Goal: Transaction & Acquisition: Register for event/course

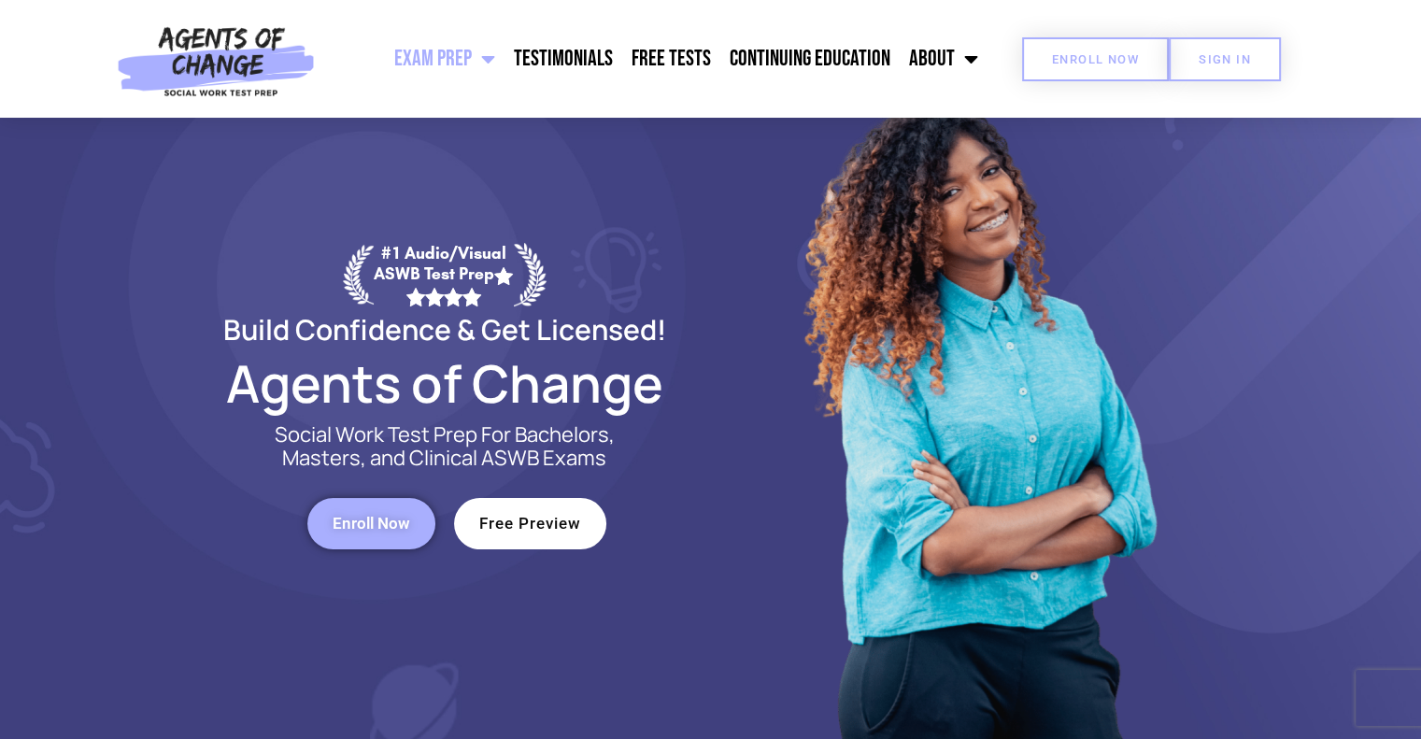
click at [1123, 62] on span "Enroll Now" at bounding box center [1095, 59] width 87 height 12
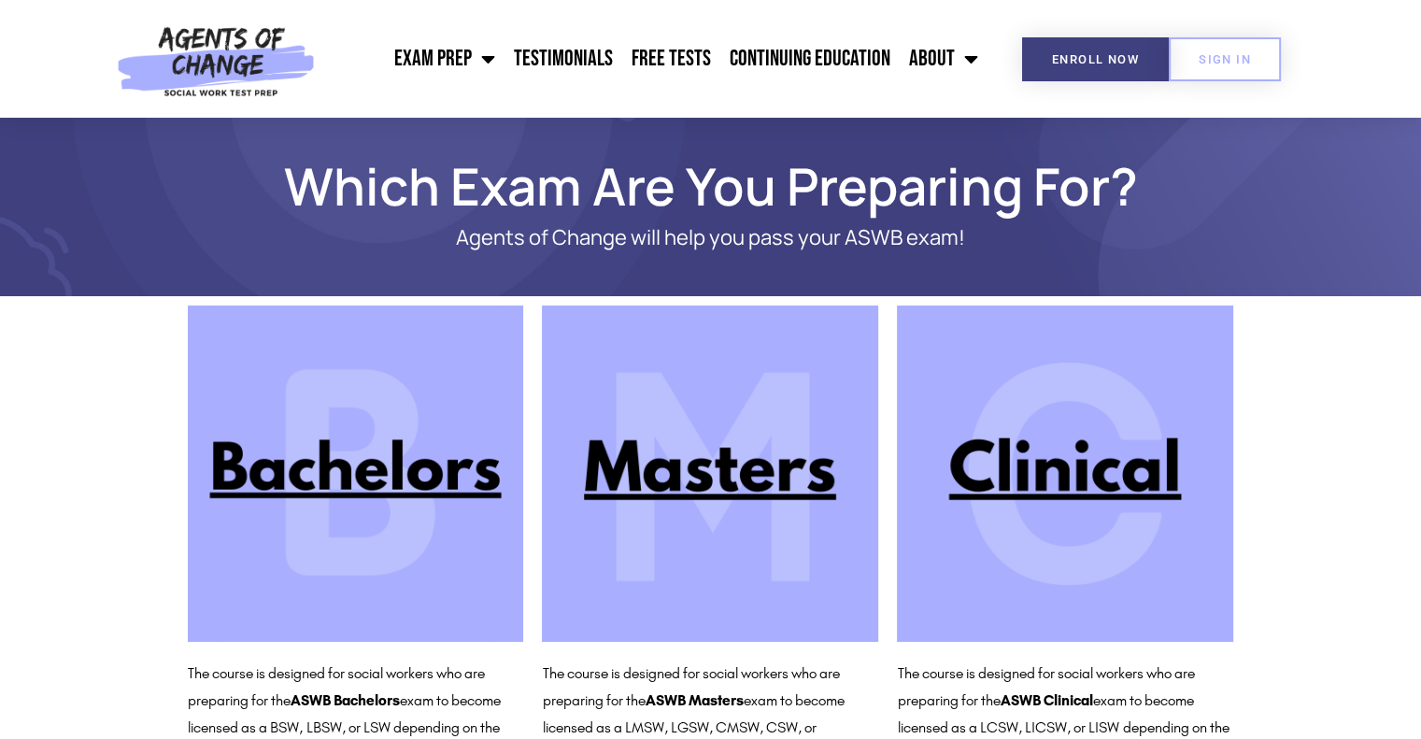
scroll to position [85, 0]
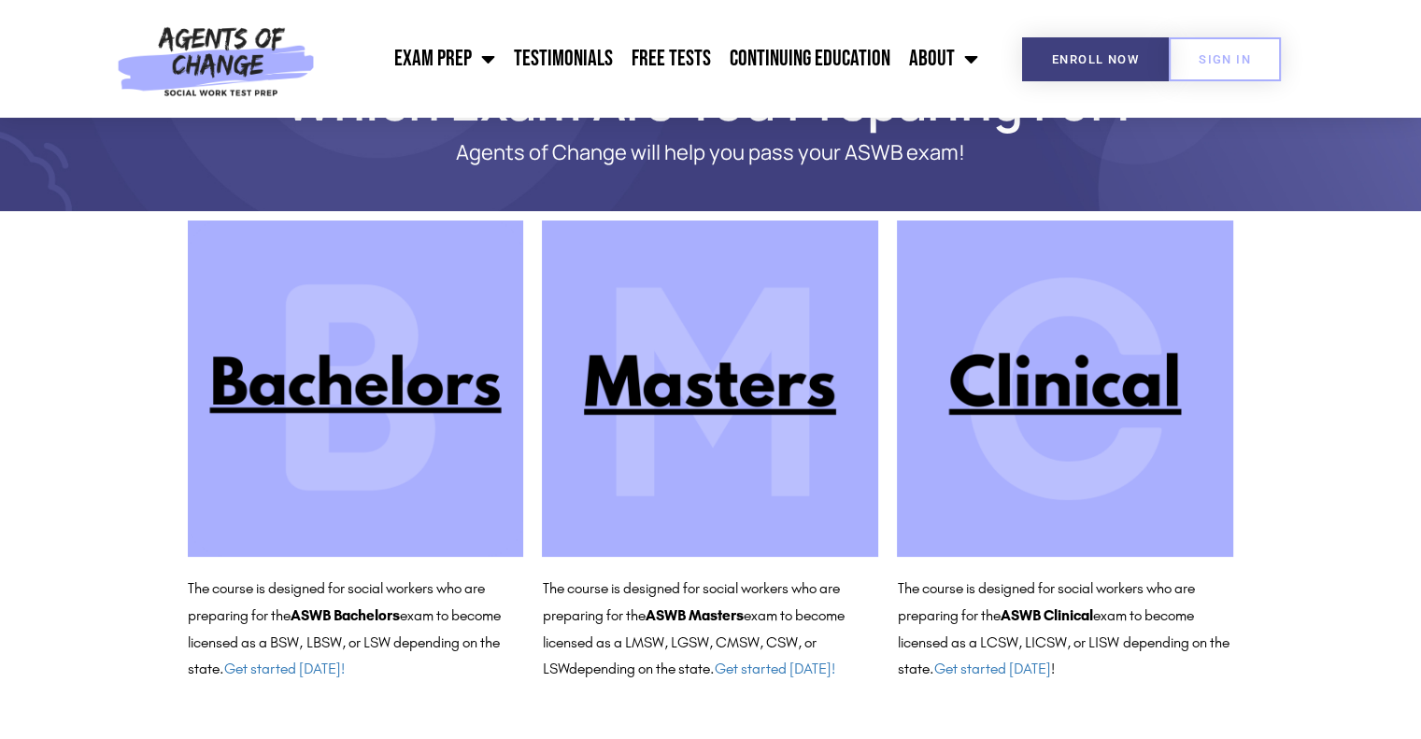
click at [713, 361] on img at bounding box center [710, 388] width 336 height 336
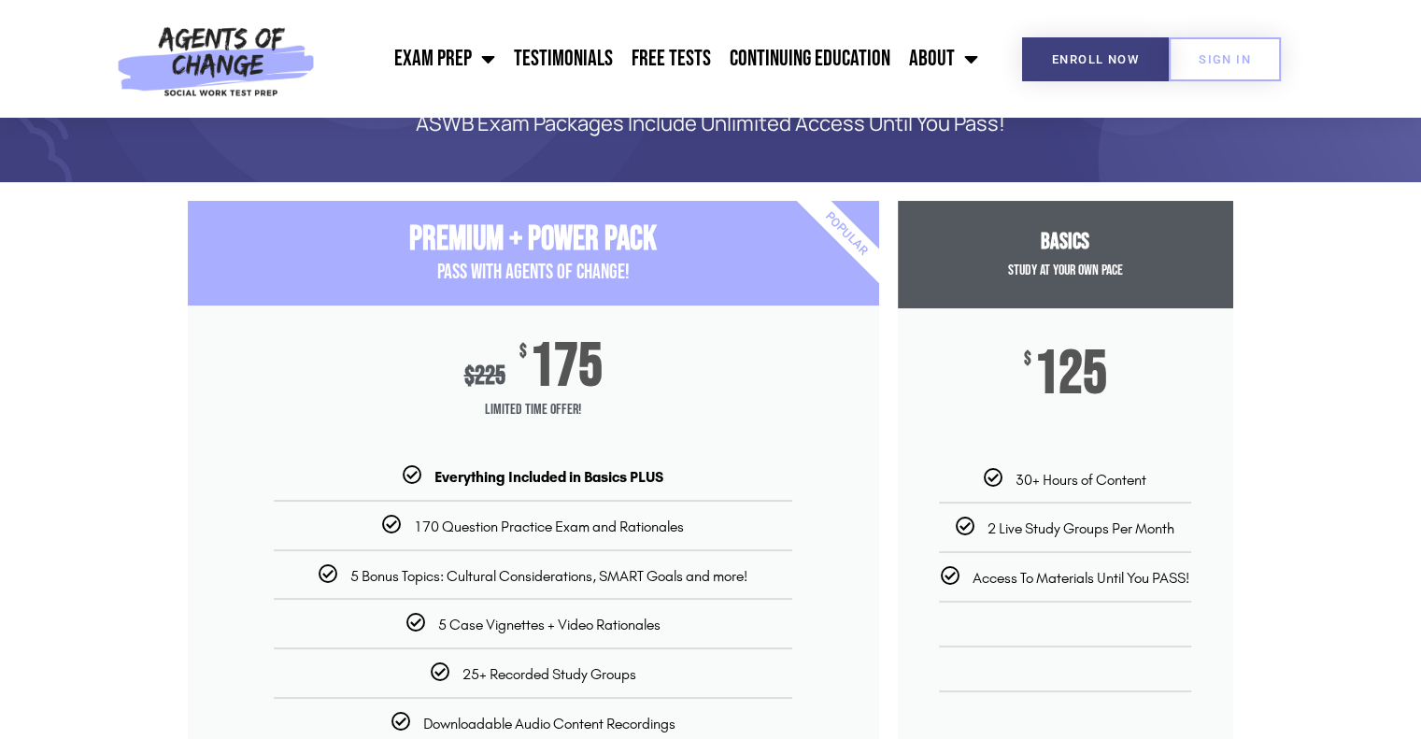
scroll to position [115, 0]
